Goal: Task Accomplishment & Management: Manage account settings

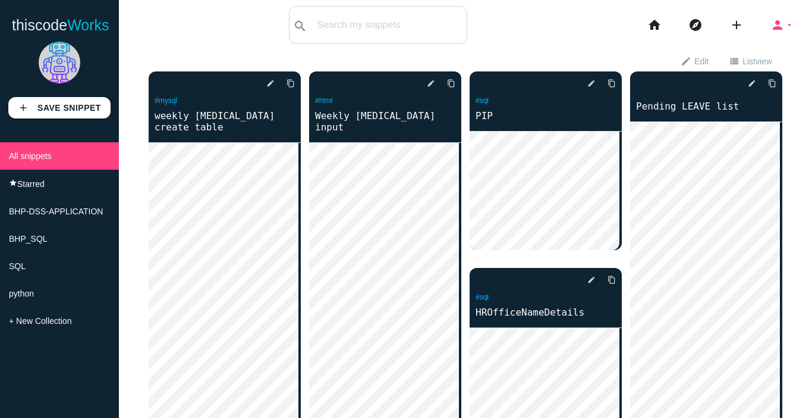
click at [771, 27] on icon "person" at bounding box center [778, 25] width 14 height 38
click at [771, 21] on icon "person" at bounding box center [778, 25] width 14 height 38
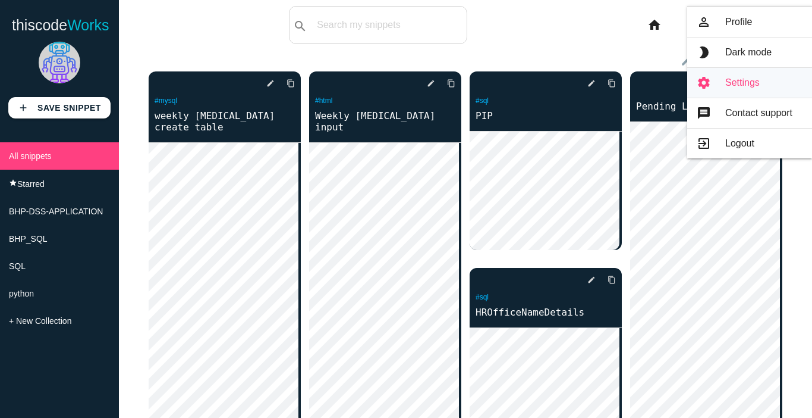
click at [755, 57] on link "brightness_2 Dark mode" at bounding box center [750, 52] width 125 height 30
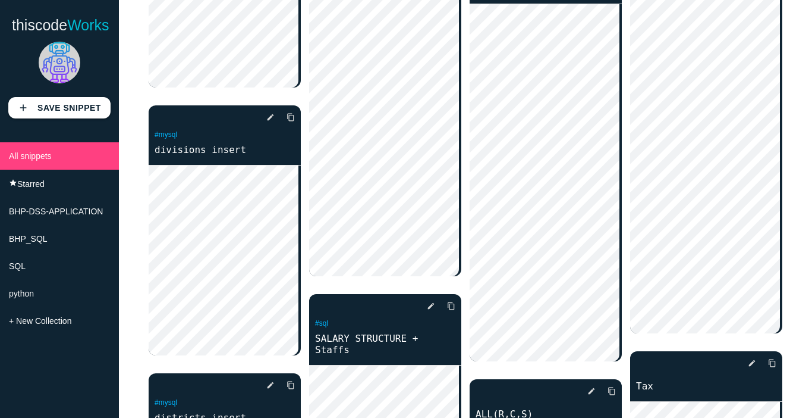
scroll to position [1844, 0]
